Goal: Task Accomplishment & Management: Complete application form

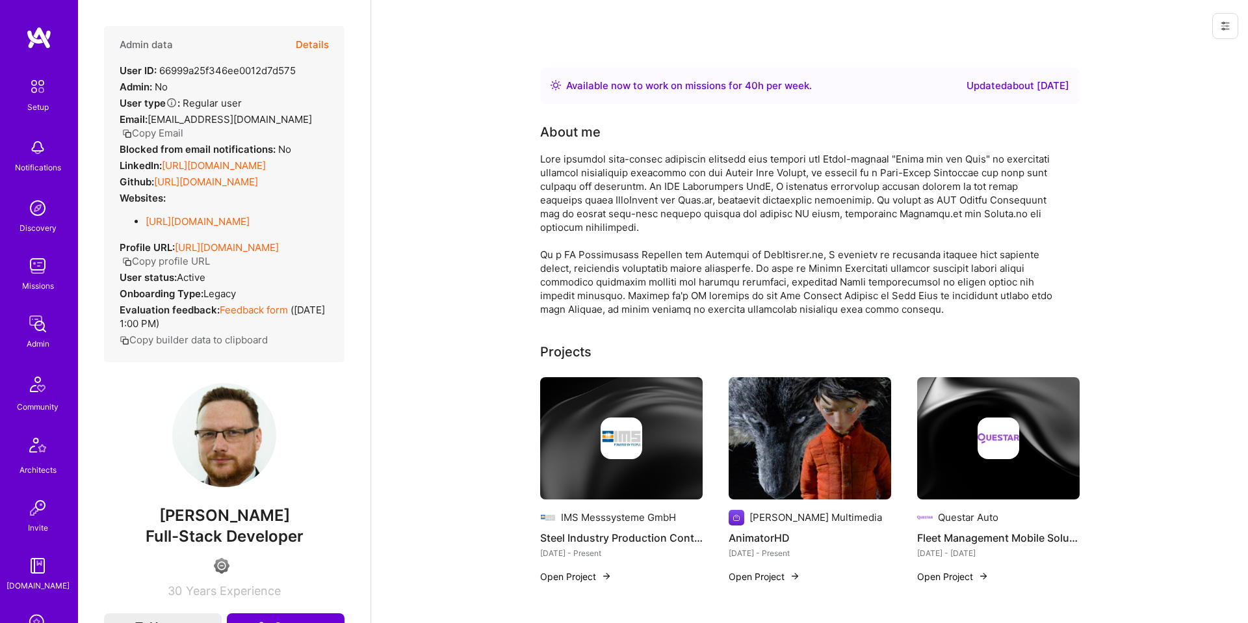
click at [313, 47] on button "Details" at bounding box center [312, 45] width 33 height 38
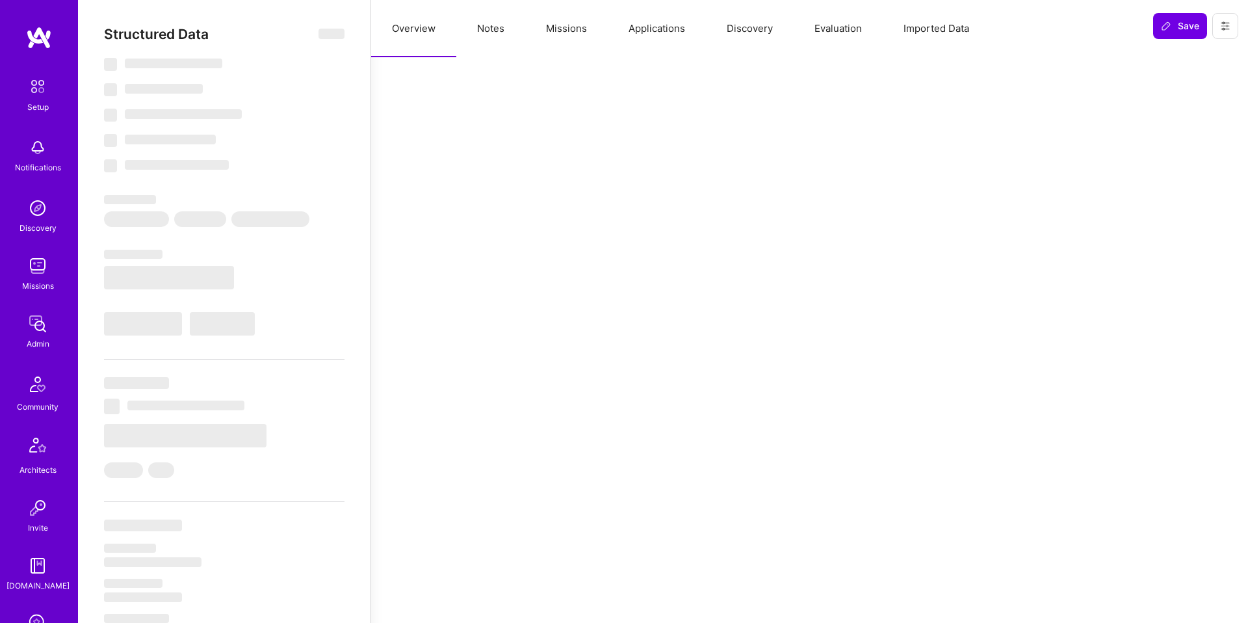
select select "Right Now"
select select "4"
select select "3"
select select "6"
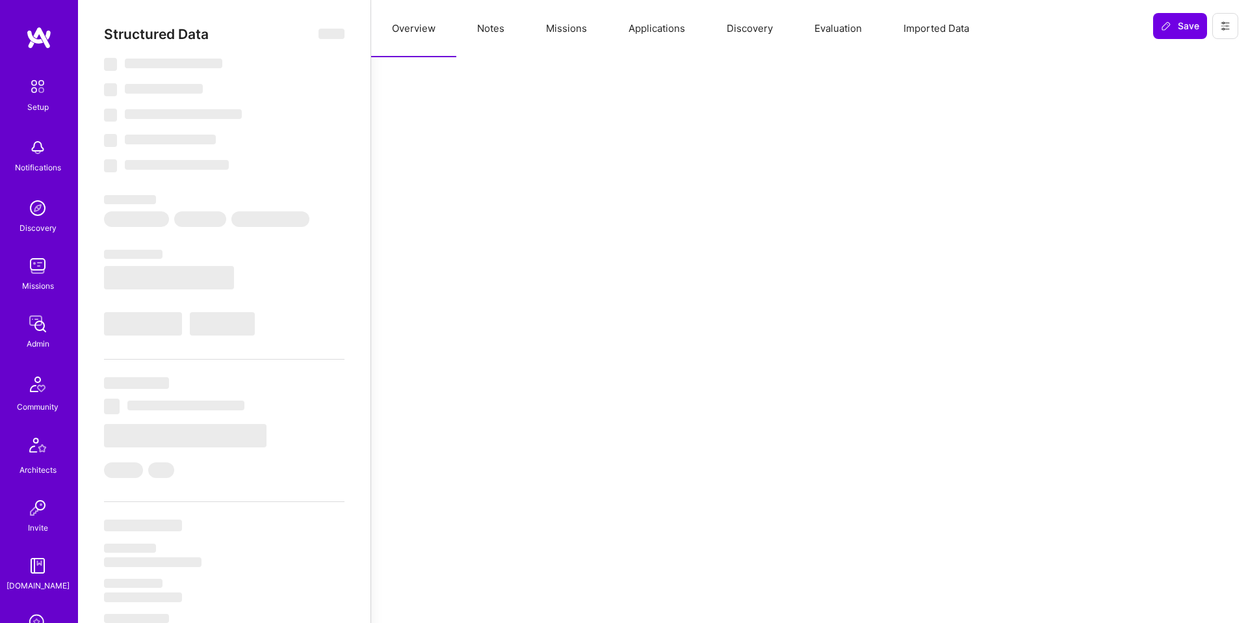
select select "PL"
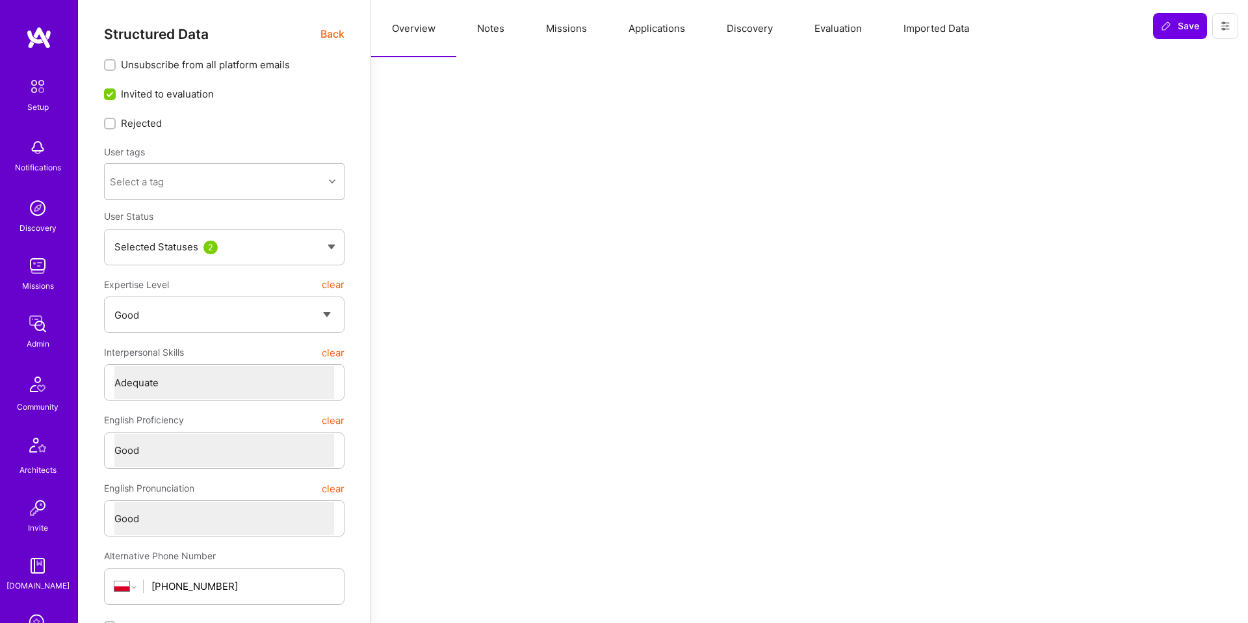
click at [751, 29] on button "Discovery" at bounding box center [750, 28] width 88 height 57
click at [682, 29] on button "Applications" at bounding box center [657, 28] width 98 height 57
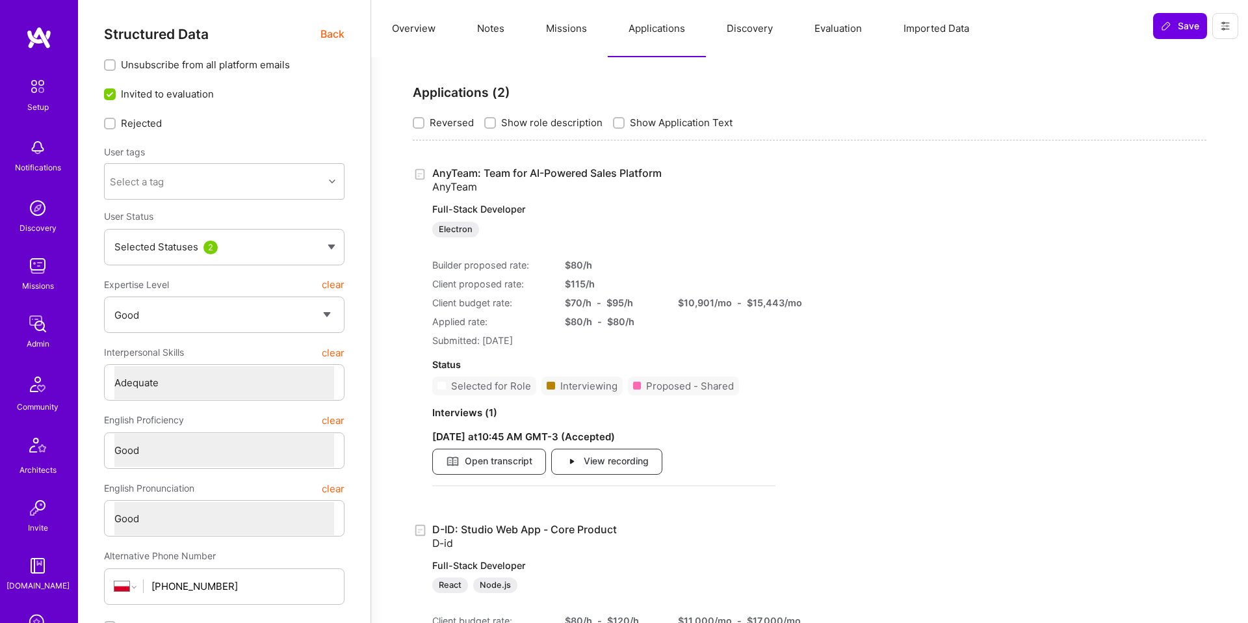
click at [666, 29] on button "Applications" at bounding box center [657, 28] width 98 height 57
